Goal: Communication & Community: Connect with others

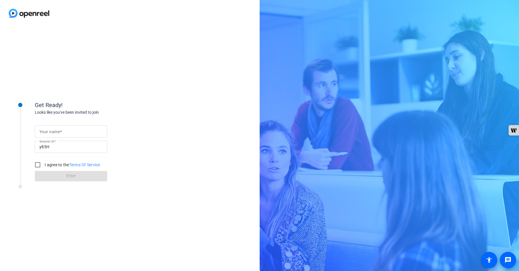
click at [88, 129] on input "Your name" at bounding box center [70, 131] width 63 height 7
type input "[PERSON_NAME]"
click at [38, 164] on input "I agree to the Terms Of Service" at bounding box center [38, 165] width 12 height 12
checkbox input "true"
click at [60, 174] on span at bounding box center [71, 176] width 72 height 14
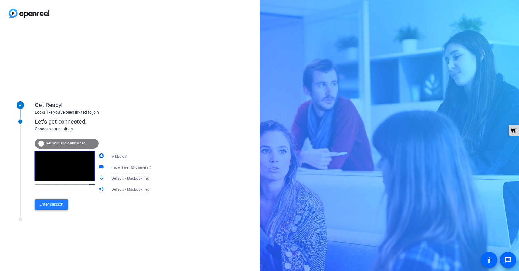
click at [54, 202] on span "Enter session" at bounding box center [51, 204] width 24 height 6
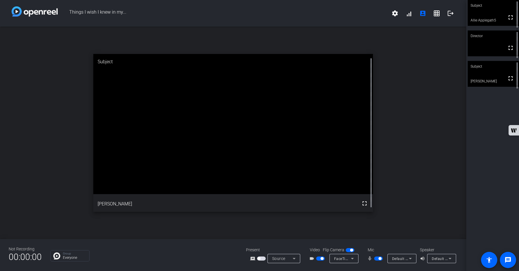
click at [474, 175] on div "Subject fullscreen Allie Applegath5 Director fullscreen Subject fullscreen [PER…" at bounding box center [493, 135] width 53 height 271
click at [376, 258] on span "button" at bounding box center [378, 258] width 9 height 4
click at [380, 259] on span "button" at bounding box center [378, 258] width 9 height 4
click at [376, 259] on span "button" at bounding box center [378, 258] width 9 height 4
click at [381, 258] on span "button" at bounding box center [378, 258] width 9 height 4
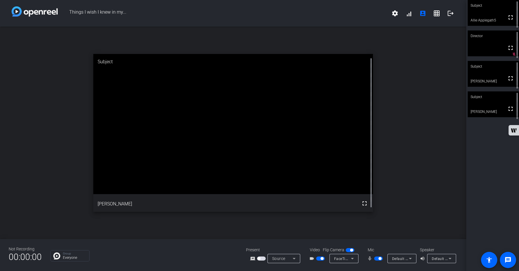
click at [376, 258] on span "button" at bounding box center [378, 258] width 9 height 4
click at [382, 259] on span "button" at bounding box center [378, 258] width 9 height 4
click at [376, 259] on span "button" at bounding box center [378, 258] width 9 height 4
click at [380, 259] on span "button" at bounding box center [378, 258] width 9 height 4
click at [377, 257] on span "button" at bounding box center [378, 258] width 9 height 4
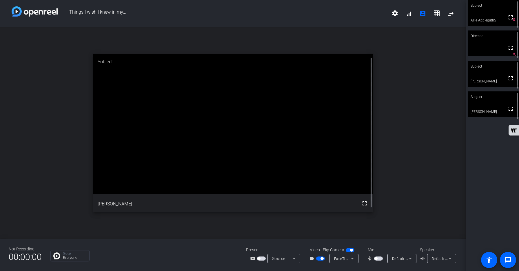
click at [380, 259] on span "button" at bounding box center [378, 258] width 9 height 4
click at [376, 259] on span "button" at bounding box center [378, 258] width 9 height 4
click at [380, 259] on span "button" at bounding box center [378, 258] width 9 height 4
click at [376, 258] on span "button" at bounding box center [378, 258] width 9 height 4
click at [380, 258] on span "button" at bounding box center [378, 258] width 9 height 4
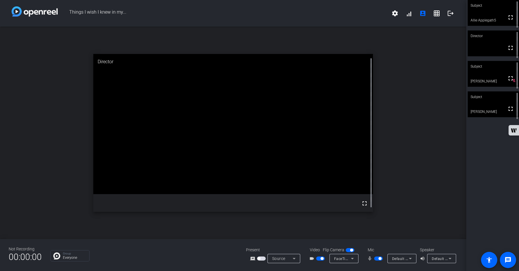
click at [374, 259] on mat-icon "mic_none" at bounding box center [370, 258] width 7 height 7
click at [376, 259] on span "button" at bounding box center [378, 258] width 9 height 4
click at [399, 204] on div "open_in_new Subject fullscreen [PERSON_NAME]" at bounding box center [233, 133] width 467 height 212
click at [381, 260] on span "button" at bounding box center [378, 258] width 9 height 4
click at [451, 17] on span at bounding box center [451, 13] width 14 height 14
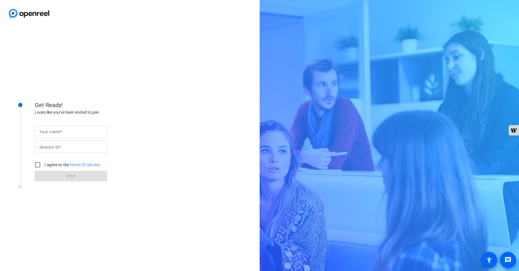
click at [57, 148] on mat-label "Session ID" at bounding box center [49, 147] width 20 height 5
click at [57, 148] on input "Session ID" at bounding box center [70, 146] width 63 height 7
click at [57, 148] on mat-label "Session ID" at bounding box center [49, 147] width 20 height 5
click at [57, 148] on input "Session ID" at bounding box center [70, 146] width 63 height 7
paste input "y85H"
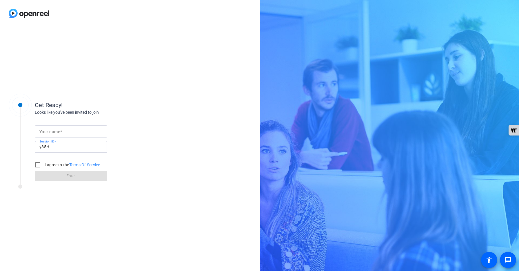
type input "y85H"
click at [55, 133] on mat-label "Your name" at bounding box center [49, 131] width 21 height 5
click at [55, 133] on input "Your name" at bounding box center [70, 131] width 63 height 7
type input "[PERSON_NAME]"
click at [38, 165] on input "I agree to the Terms Of Service" at bounding box center [38, 165] width 12 height 12
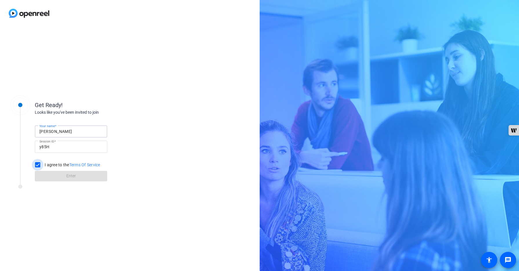
checkbox input "true"
click at [61, 173] on span at bounding box center [71, 176] width 72 height 14
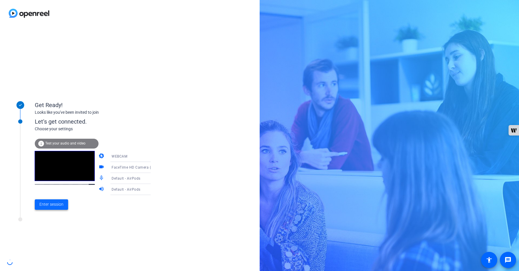
click at [52, 207] on span "Enter session" at bounding box center [51, 204] width 24 height 6
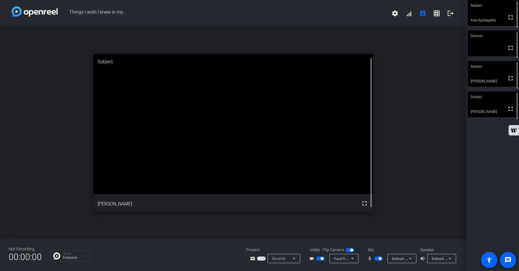
click at [476, 187] on div "Subject fullscreen Allie Applegath6 Director fullscreen Subject fullscreen [PER…" at bounding box center [493, 135] width 53 height 271
click at [429, 202] on div "open_in_new Subject fullscreen [PERSON_NAME]" at bounding box center [233, 133] width 467 height 212
click at [449, 14] on mat-icon "logout" at bounding box center [450, 13] width 7 height 7
